Goal: Use online tool/utility: Utilize a website feature to perform a specific function

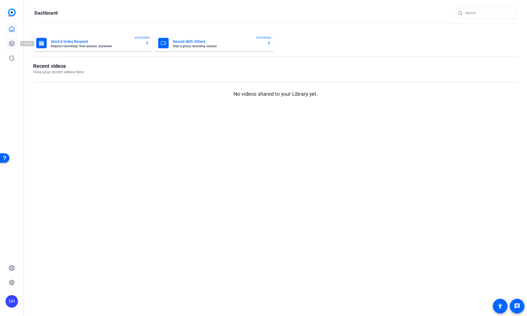
click at [10, 43] on icon at bounding box center [12, 43] width 6 height 6
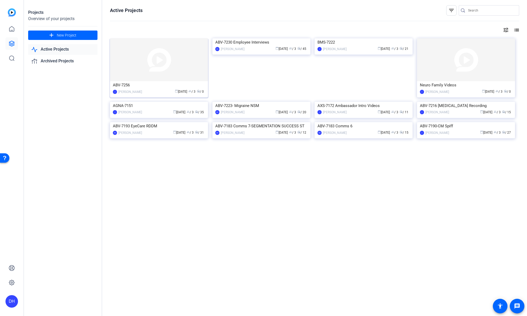
click at [143, 88] on div "ABV-7256" at bounding box center [159, 85] width 92 height 8
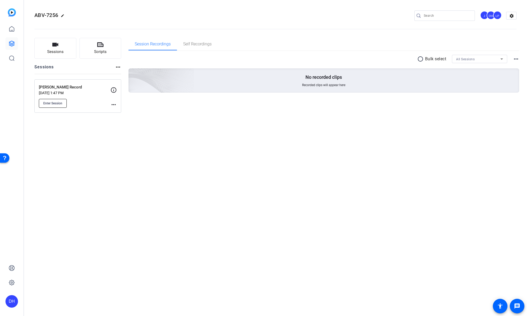
click at [59, 103] on span "Enter Session" at bounding box center [52, 103] width 19 height 4
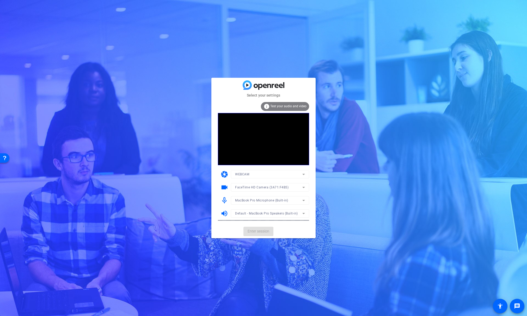
click at [301, 189] on mat-form-field "FaceTime HD Camera (3A71:F4B5)" at bounding box center [270, 187] width 78 height 8
click at [302, 187] on mat-form-field "FaceTime HD Camera (3A71:F4B5)" at bounding box center [270, 187] width 78 height 8
click at [292, 175] on mat-form-field "WEBCAM" at bounding box center [270, 174] width 78 height 8
click at [286, 238] on div "Select your settings info Test your audio and video camera WEBCAM videocam Face…" at bounding box center [263, 158] width 527 height 316
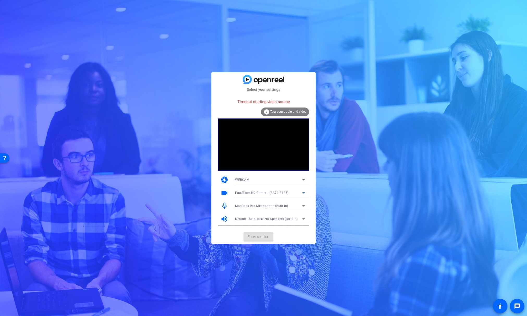
click at [271, 193] on span "FaceTime HD Camera (3A71:F4B5)" at bounding box center [261, 193] width 53 height 4
click at [284, 202] on span "FaceTime HD Camera (3A71:F4B5)" at bounding box center [261, 203] width 52 height 6
click at [300, 206] on div "MacBook Pro Microphone (Built-in)" at bounding box center [268, 205] width 67 height 7
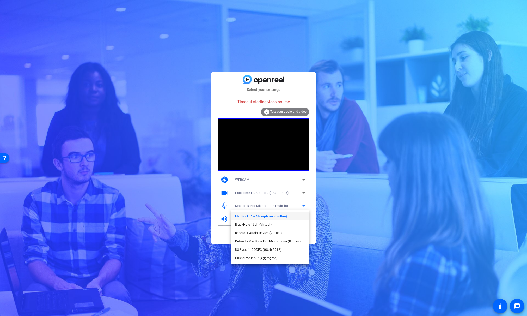
click at [281, 278] on div at bounding box center [263, 158] width 527 height 316
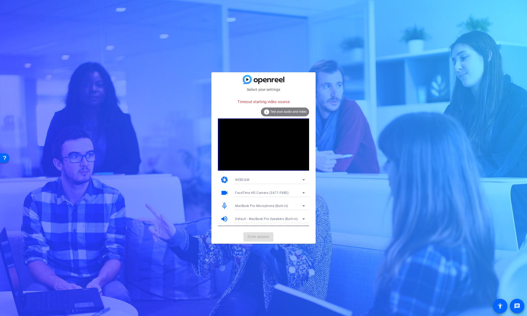
click at [260, 239] on mat-card-actions "Enter session" at bounding box center [263, 237] width 104 height 14
click at [269, 218] on span "Default - MacBook Pro Speakers (Built-in)" at bounding box center [266, 219] width 63 height 4
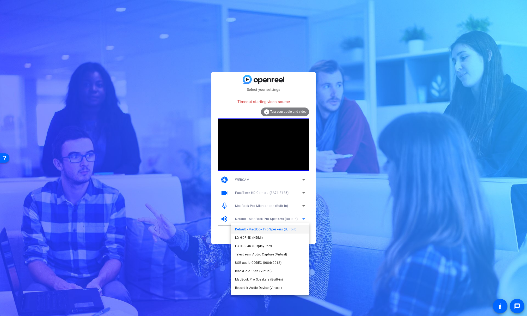
click at [270, 231] on span "Default - MacBook Pro Speakers (Built-in)" at bounding box center [265, 229] width 61 height 6
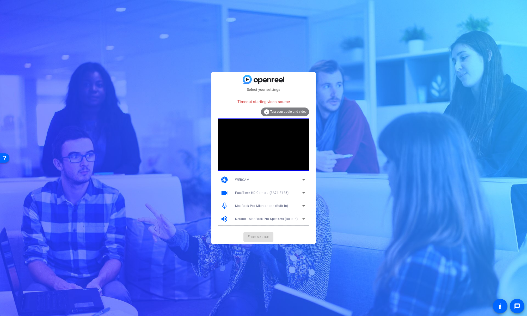
click at [255, 255] on div "Select your settings Timeout starting video source info Test your audio and vid…" at bounding box center [263, 158] width 527 height 316
click at [303, 180] on icon at bounding box center [304, 179] width 3 height 1
click at [288, 199] on mat-option "DESKTOP" at bounding box center [270, 198] width 78 height 8
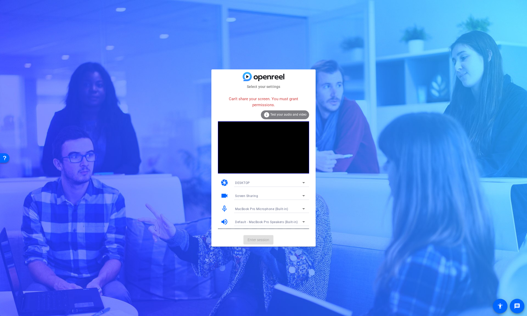
click at [229, 237] on mat-card-actions "Enter session" at bounding box center [263, 240] width 104 height 14
click at [261, 242] on mat-card-actions "Enter session" at bounding box center [263, 240] width 104 height 14
click at [222, 78] on mat-card-title at bounding box center [263, 76] width 104 height 9
click at [300, 180] on div "DESKTOP" at bounding box center [268, 182] width 67 height 7
click at [240, 192] on span "WEBCAM" at bounding box center [242, 193] width 14 height 6
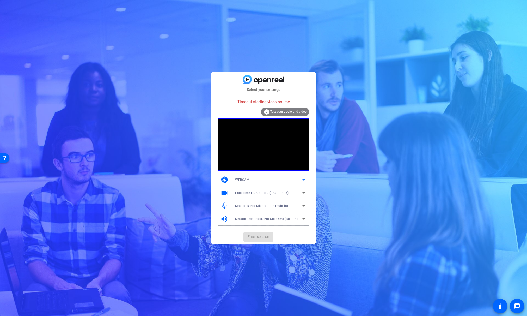
click at [269, 192] on span "FaceTime HD Camera (3A71:F4B5)" at bounding box center [261, 193] width 53 height 4
click at [267, 204] on span "FaceTime HD Camera (3A71:F4B5)" at bounding box center [261, 203] width 52 height 6
click at [263, 237] on mat-card-actions "Enter session" at bounding box center [263, 237] width 104 height 14
click at [291, 237] on mat-card-actions "Enter session" at bounding box center [263, 237] width 104 height 14
click at [261, 237] on mat-card-actions "Enter session" at bounding box center [263, 237] width 104 height 14
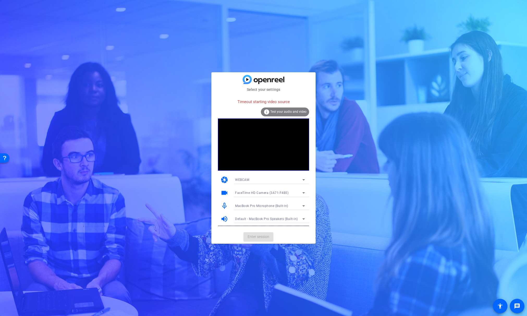
click at [261, 237] on mat-card-actions "Enter session" at bounding box center [263, 237] width 104 height 14
click at [277, 192] on span "FaceTime HD Camera (3A71:F4B5)" at bounding box center [261, 193] width 53 height 4
click at [283, 236] on div at bounding box center [263, 158] width 527 height 316
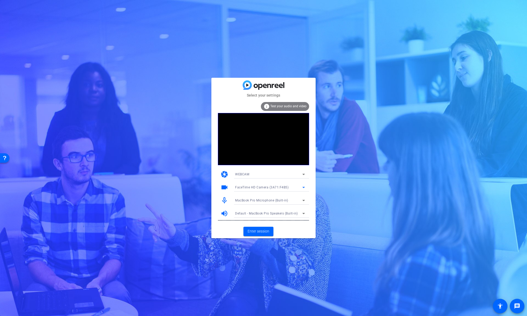
click at [273, 187] on span "FaceTime HD Camera (3A71:F4B5)" at bounding box center [261, 187] width 53 height 4
click at [271, 206] on span "HD Pro Webcam C920 (046d:08e5)" at bounding box center [261, 206] width 53 height 6
click at [256, 230] on span "Enter session" at bounding box center [259, 230] width 22 height 5
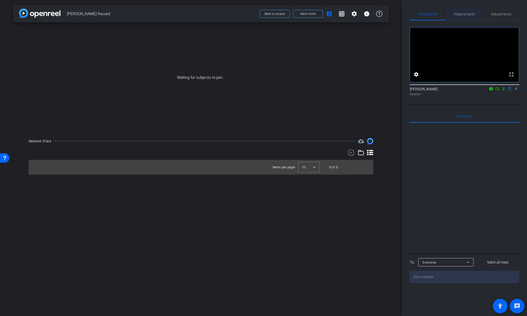
click at [464, 15] on span "Teleprompter" at bounding box center [464, 14] width 21 height 4
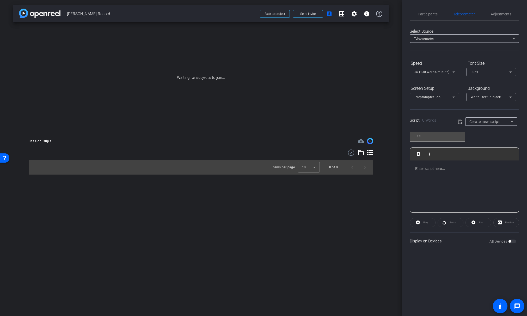
click at [437, 174] on div at bounding box center [464, 186] width 109 height 52
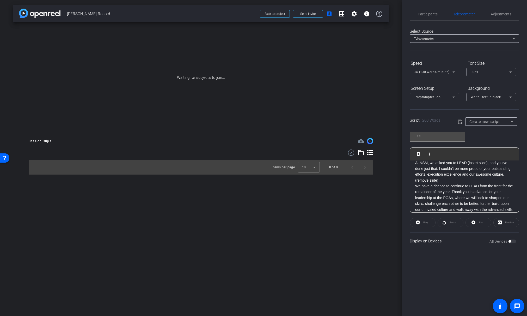
scroll to position [110, 0]
drag, startPoint x: 423, startPoint y: 134, endPoint x: 408, endPoint y: 135, distance: 15.1
click at [408, 135] on div "Participants Teleprompter Adjustments settings [PERSON_NAME] flip Director Ever…" at bounding box center [464, 158] width 125 height 316
click at [435, 135] on input "text" at bounding box center [437, 136] width 47 height 6
click at [424, 135] on input "text" at bounding box center [437, 136] width 47 height 6
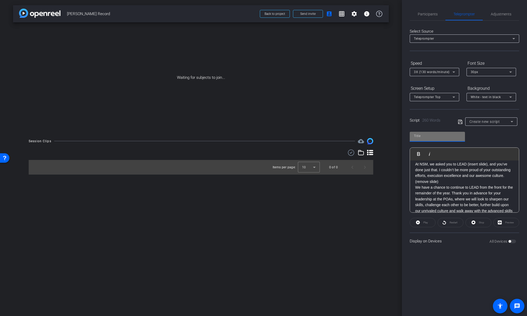
click at [423, 136] on input "text" at bounding box center [437, 136] width 47 height 6
click at [426, 137] on input "text" at bounding box center [437, 136] width 47 height 6
click at [482, 123] on span "Create new script" at bounding box center [485, 121] width 31 height 4
click at [422, 135] on div at bounding box center [263, 158] width 527 height 316
click at [419, 138] on input "text" at bounding box center [437, 136] width 47 height 6
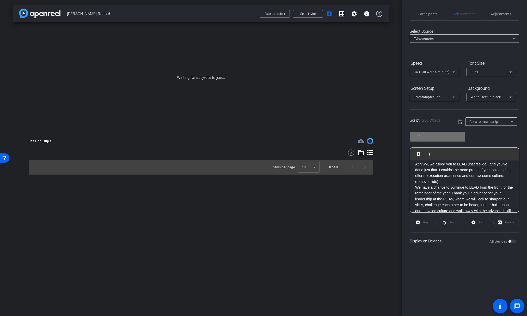
drag, startPoint x: 422, startPoint y: 135, endPoint x: 414, endPoint y: 135, distance: 8.1
click at [414, 135] on input "text" at bounding box center [437, 136] width 47 height 6
click at [427, 136] on input "text" at bounding box center [437, 136] width 47 height 6
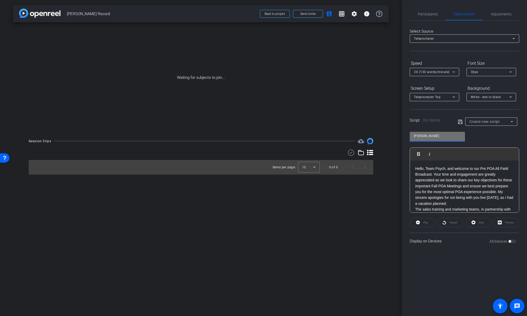
click at [434, 136] on input "[PERSON_NAME]" at bounding box center [437, 136] width 47 height 6
type input "[PERSON_NAME]"
click at [415, 168] on p "Hello, Team Psych, and welcome to our Pre POA All Field Broadcast. Your time an…" at bounding box center [464, 186] width 99 height 41
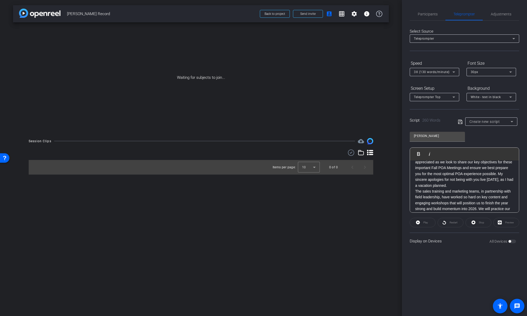
scroll to position [29, 0]
click at [431, 181] on p "Hello, Team Psych, and welcome to our Pre POA All Field Broadcast. Your time an…" at bounding box center [464, 168] width 99 height 41
click at [488, 185] on p "The sales training and marketing teams, in partnership with field leadership, h…" at bounding box center [464, 178] width 99 height 41
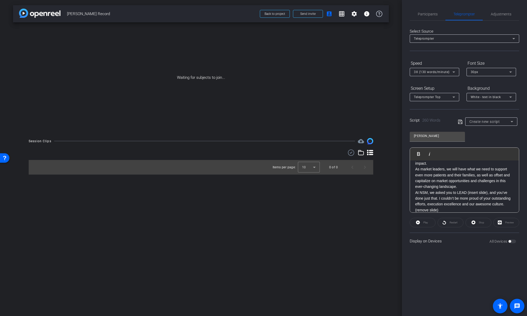
click at [488, 199] on p "At NSM, we asked you to LEAD (insert slide), and you’ve done just that. I could…" at bounding box center [464, 201] width 99 height 23
click at [431, 187] on p "At [GEOGRAPHIC_DATA], we asked you to LEAD, and you’ve done just that. I couldn…" at bounding box center [464, 175] width 99 height 23
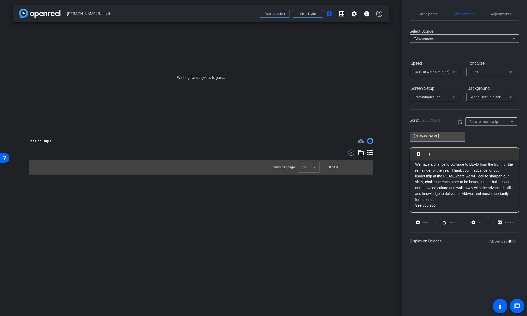
scroll to position [151, 0]
click at [444, 206] on p "See you soon!" at bounding box center [464, 205] width 99 height 6
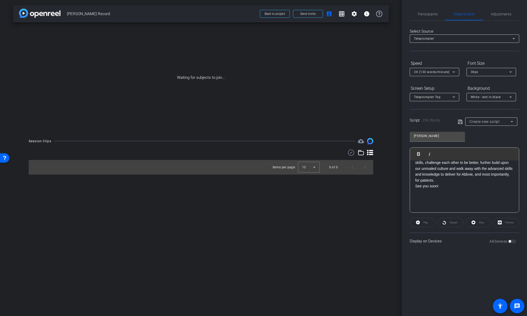
click at [460, 122] on icon at bounding box center [460, 122] width 5 height 6
click at [467, 261] on div "Participants Teleprompter Adjustments settings [PERSON_NAME] flip Director Ever…" at bounding box center [464, 158] width 125 height 316
